Goal: Task Accomplishment & Management: Manage account settings

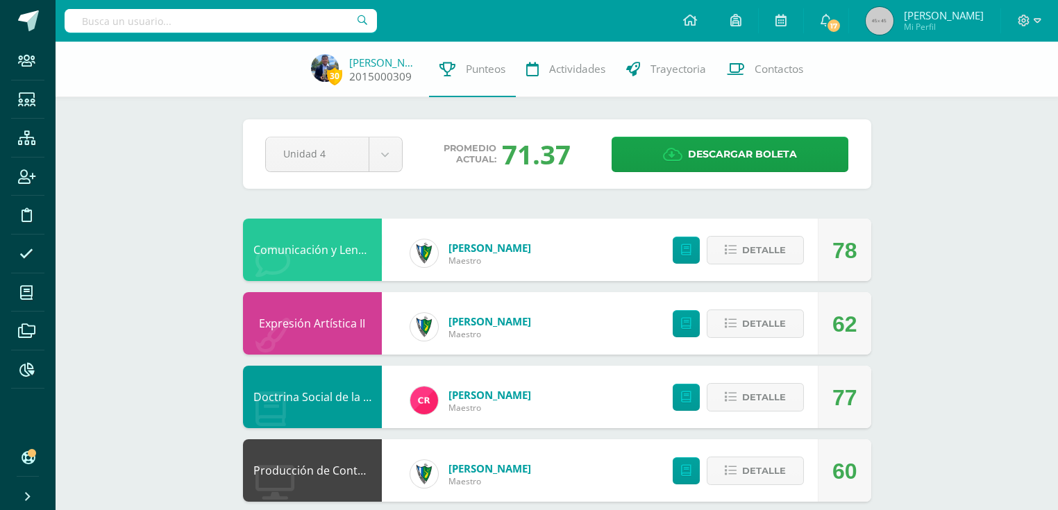
click at [383, 64] on link "[PERSON_NAME]" at bounding box center [383, 63] width 69 height 14
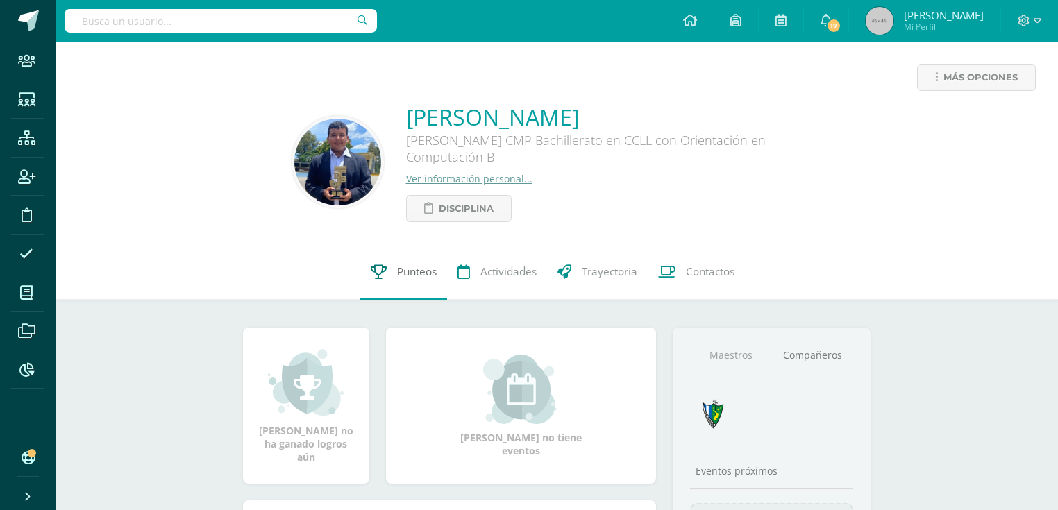
click at [394, 287] on link "Punteos" at bounding box center [403, 272] width 87 height 56
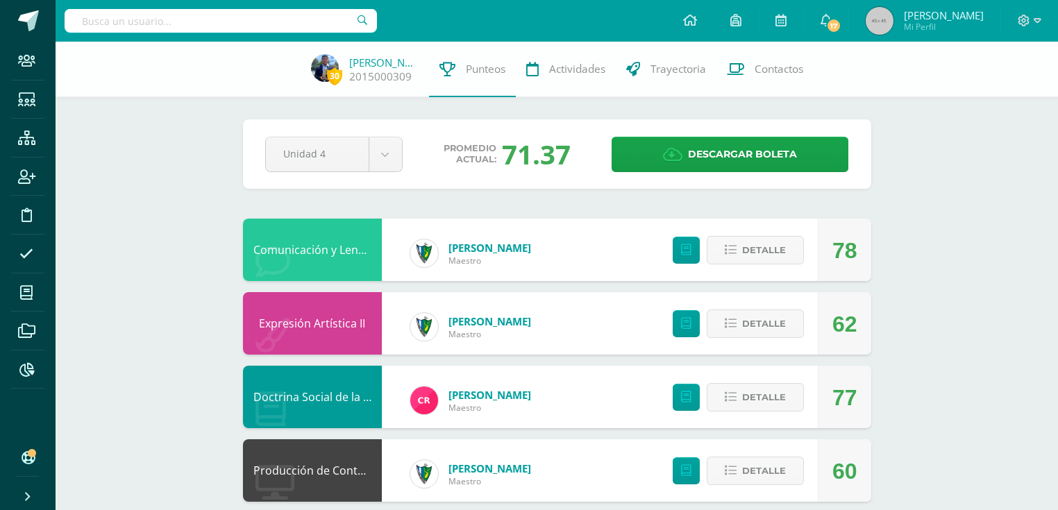
click at [150, 28] on input "text" at bounding box center [221, 21] width 312 height 24
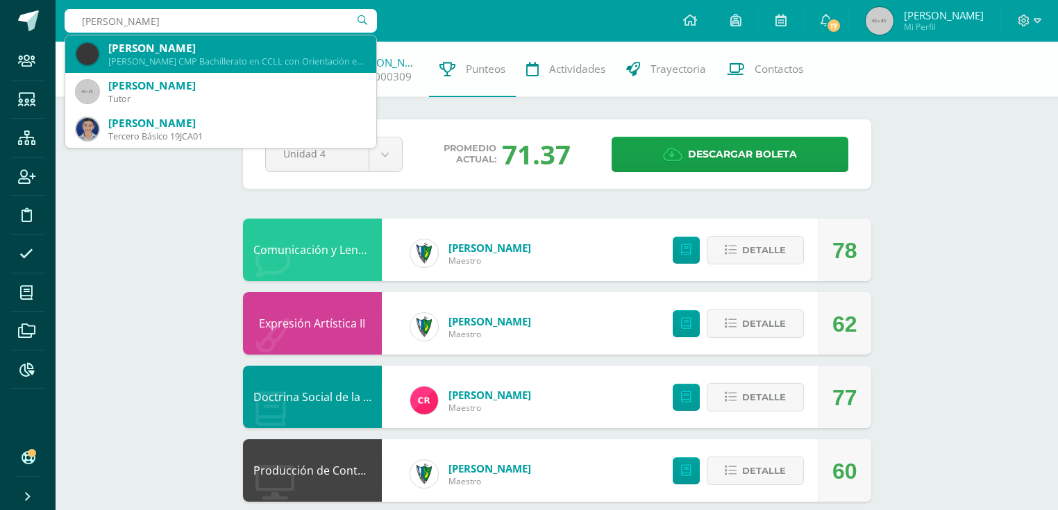
type input "manuel salvatierra"
click at [158, 49] on div "Manuel Alejandro Salvatierra Gomez" at bounding box center [236, 48] width 257 height 15
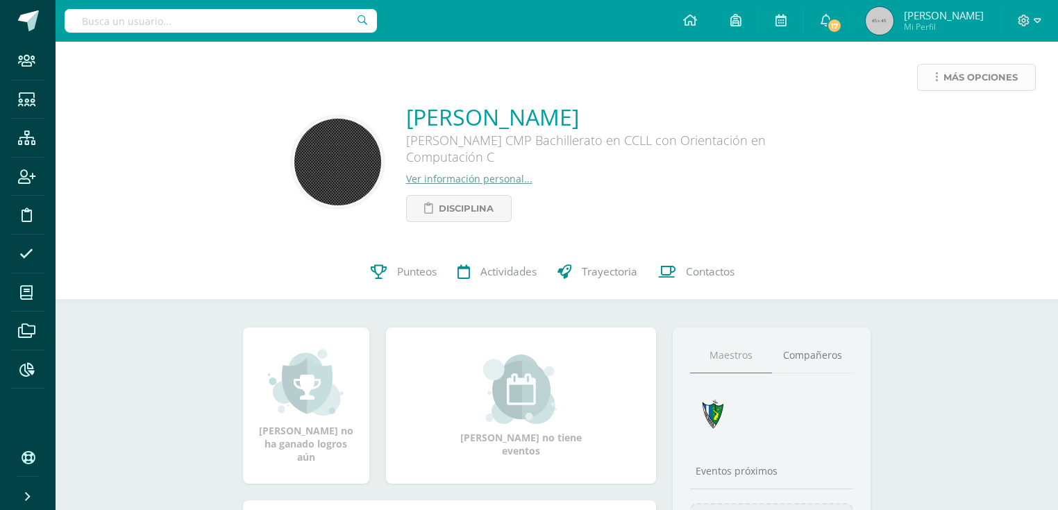
click at [936, 81] on icon at bounding box center [936, 78] width 3 height 12
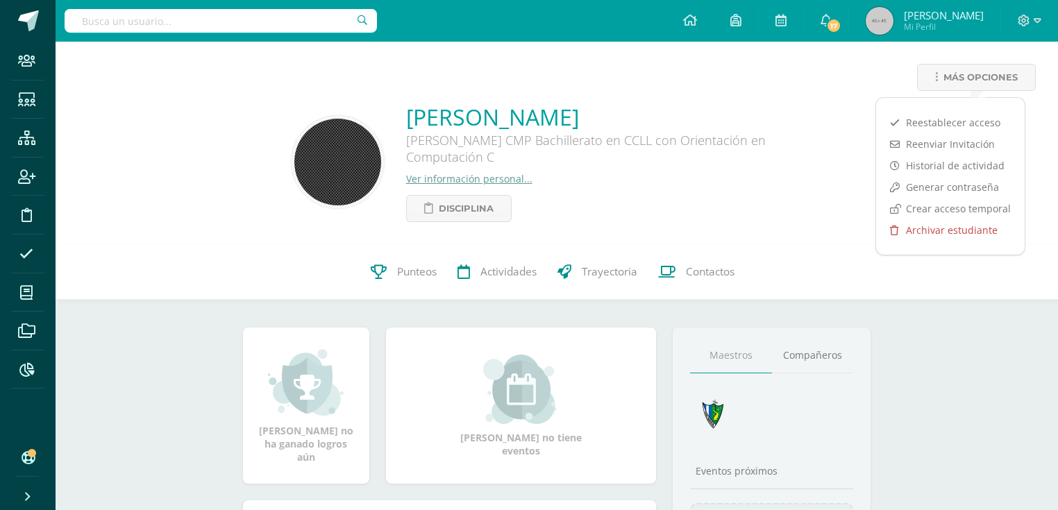
click at [944, 225] on link "Archivar estudiante" at bounding box center [950, 230] width 149 height 22
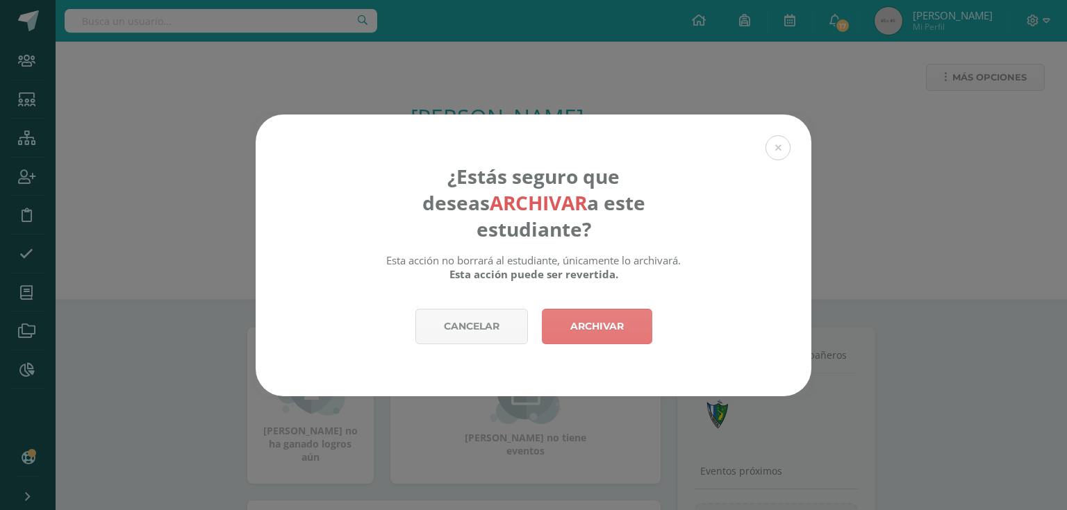
click at [589, 312] on link "Archivar" at bounding box center [597, 326] width 110 height 35
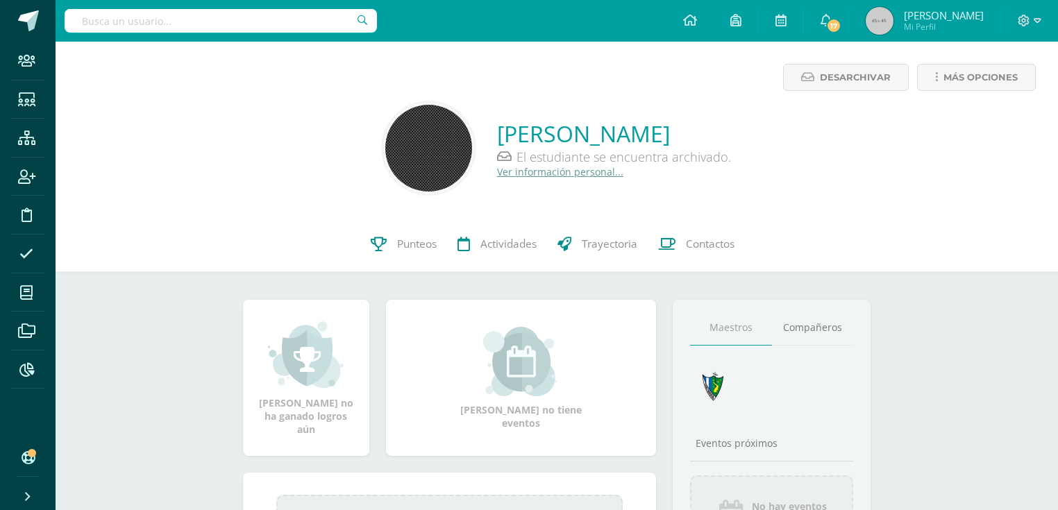
click at [246, 22] on input "text" at bounding box center [221, 21] width 312 height 24
click at [157, 25] on input "text" at bounding box center [221, 21] width 312 height 24
